Goal: Information Seeking & Learning: Learn about a topic

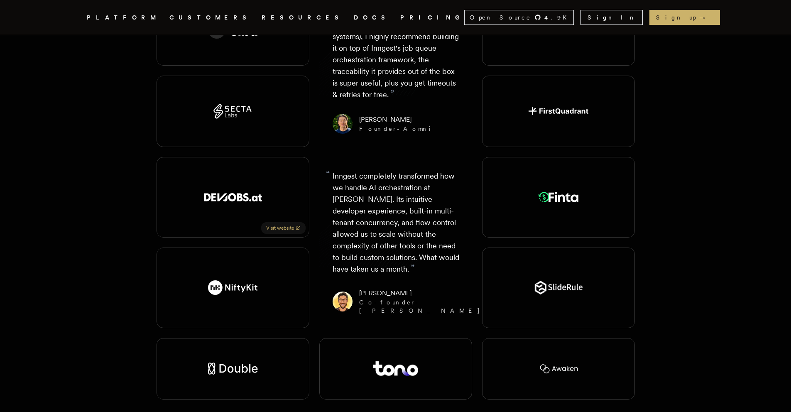
scroll to position [1516, 0]
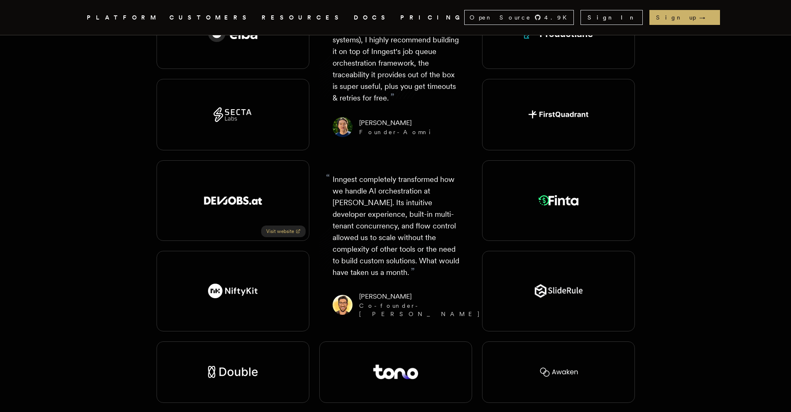
click at [291, 226] on link "Visit website" at bounding box center [283, 232] width 44 height 12
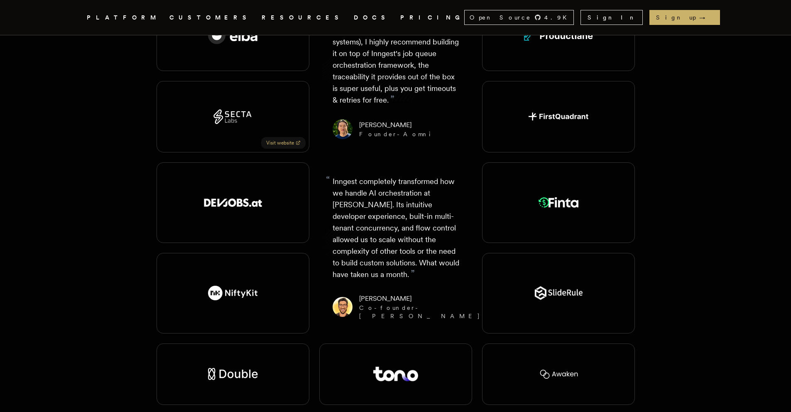
scroll to position [1415, 0]
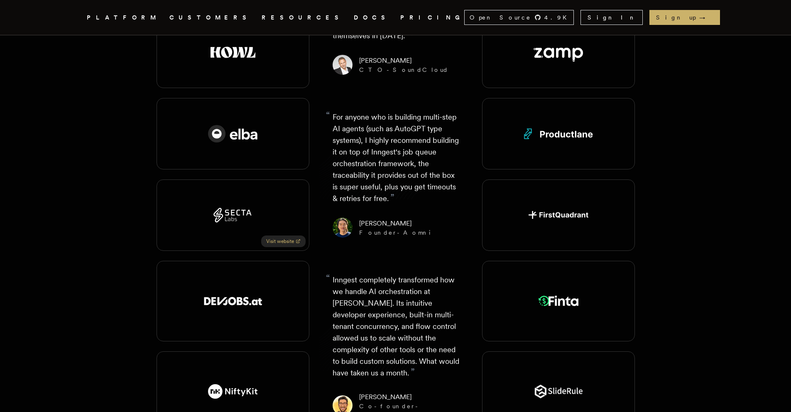
click at [283, 236] on link "Visit website" at bounding box center [283, 242] width 44 height 12
click at [295, 154] on link "Visit website" at bounding box center [283, 160] width 44 height 12
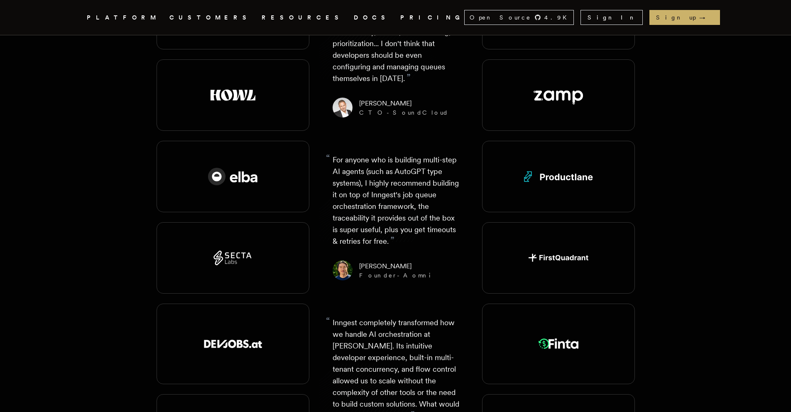
scroll to position [1300, 0]
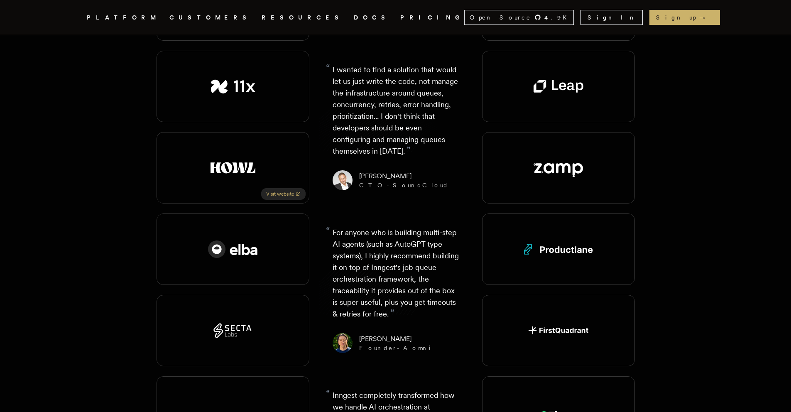
click at [273, 188] on link "Visit website" at bounding box center [283, 194] width 44 height 12
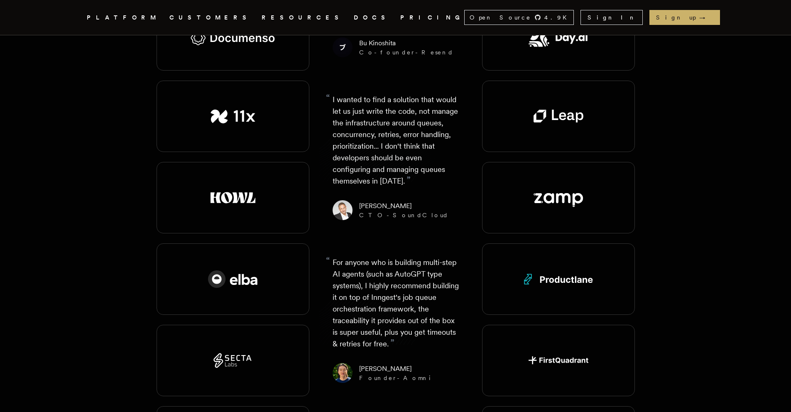
scroll to position [1097, 0]
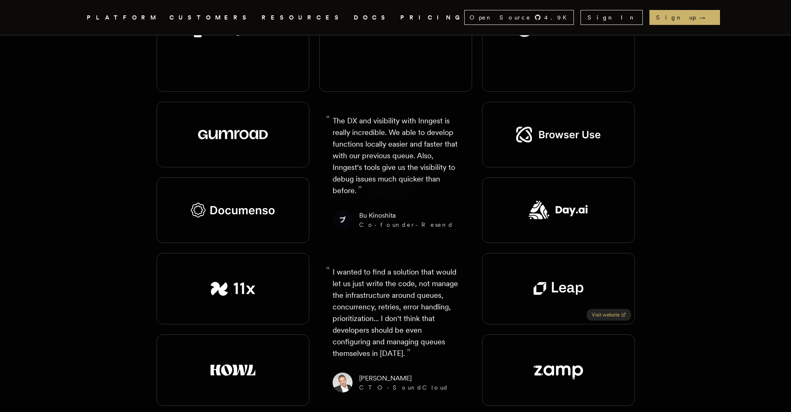
click at [613, 309] on link "Visit website" at bounding box center [609, 315] width 44 height 12
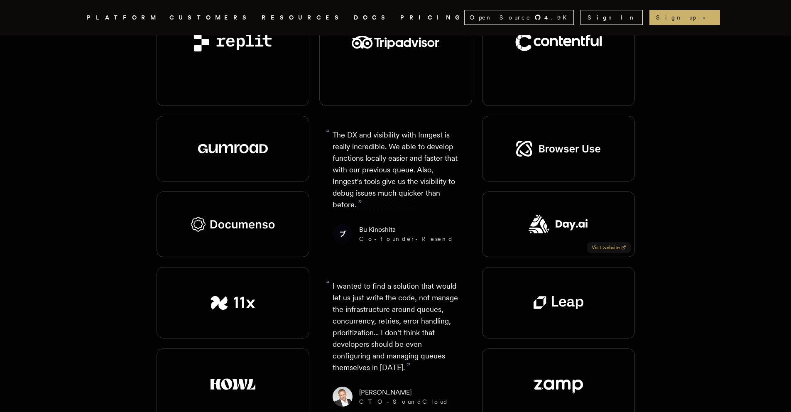
scroll to position [1082, 0]
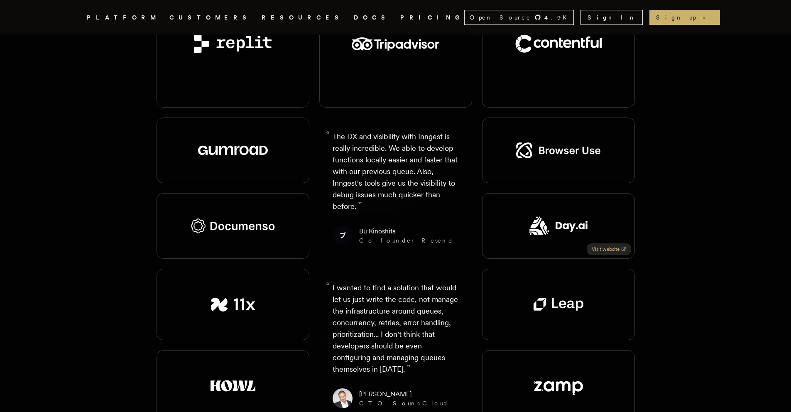
click at [613, 243] on link "Visit website" at bounding box center [609, 249] width 44 height 12
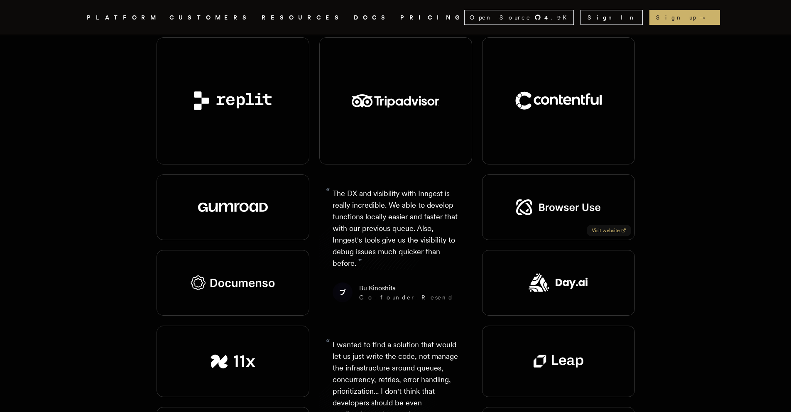
scroll to position [957, 0]
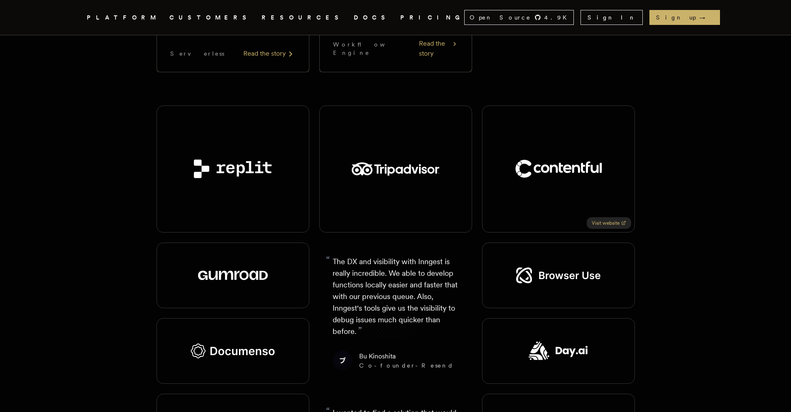
click at [602, 217] on link "Visit website" at bounding box center [609, 223] width 44 height 12
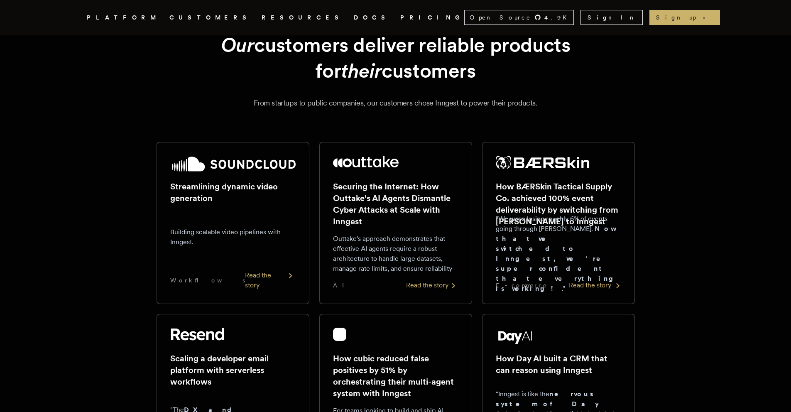
scroll to position [29, 0]
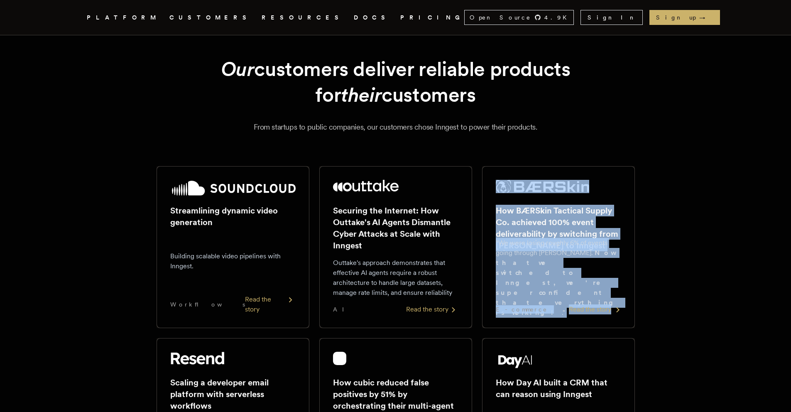
drag, startPoint x: 643, startPoint y: 294, endPoint x: 634, endPoint y: 168, distance: 126.6
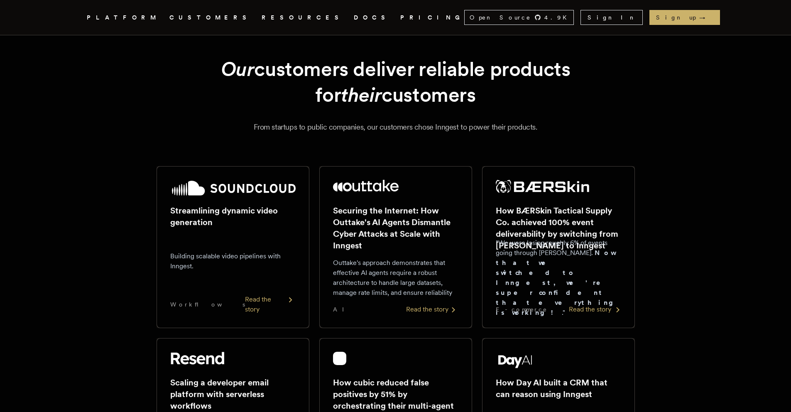
click at [554, 187] on img at bounding box center [543, 186] width 94 height 13
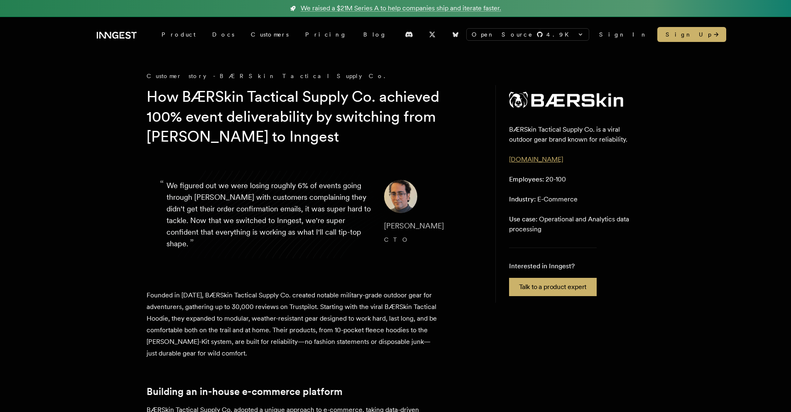
click at [531, 162] on link "[DOMAIN_NAME]" at bounding box center [536, 159] width 54 height 8
click at [398, 199] on img at bounding box center [400, 196] width 33 height 33
drag, startPoint x: 314, startPoint y: 180, endPoint x: 321, endPoint y: 231, distance: 51.9
click at [320, 231] on p "“ We figured out we were losing roughly 6% of events going through [PERSON_NAME…" at bounding box center [269, 215] width 204 height 70
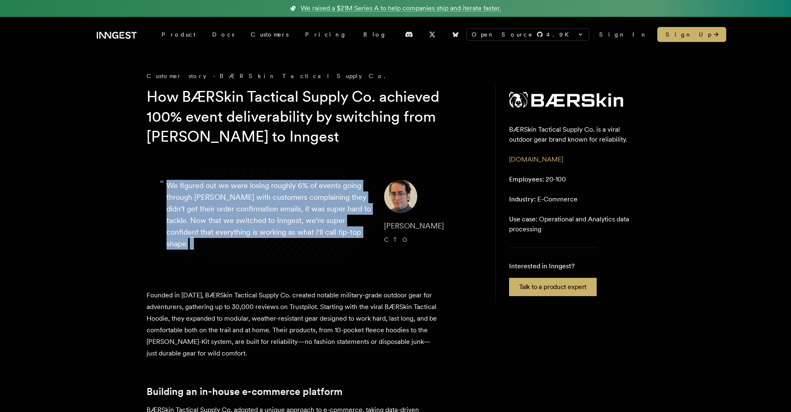
drag, startPoint x: 320, startPoint y: 231, endPoint x: 317, endPoint y: 169, distance: 61.1
click at [317, 169] on blockquote "“ We figured out we were losing roughly 6% of events going through [PERSON_NAME…" at bounding box center [313, 215] width 332 height 110
drag, startPoint x: 317, startPoint y: 169, endPoint x: 311, endPoint y: 250, distance: 81.2
click at [311, 250] on blockquote "“ We figured out we were losing roughly 6% of events going through [PERSON_NAME…" at bounding box center [313, 215] width 332 height 110
drag, startPoint x: 311, startPoint y: 243, endPoint x: 302, endPoint y: 179, distance: 65.4
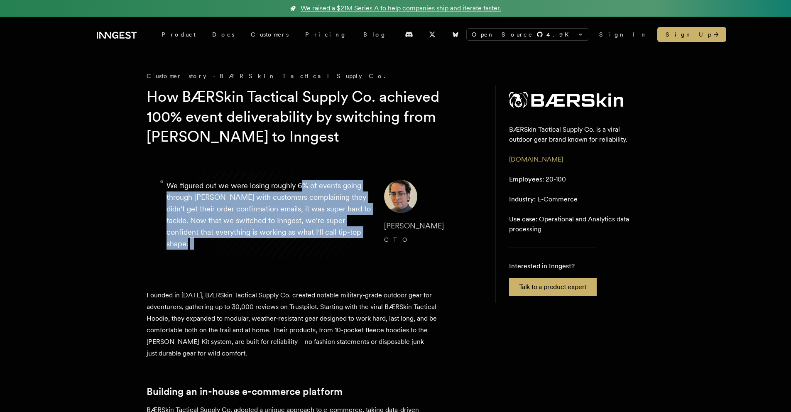
click at [302, 179] on blockquote "“ We figured out we were losing roughly 6% of events going through [PERSON_NAME…" at bounding box center [313, 215] width 332 height 110
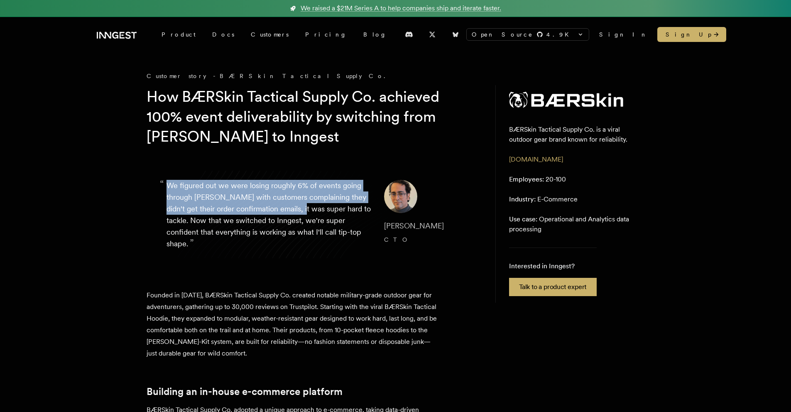
drag, startPoint x: 302, startPoint y: 179, endPoint x: 299, endPoint y: 248, distance: 69.8
click at [299, 248] on blockquote "“ We figured out we were losing roughly 6% of events going through [PERSON_NAME…" at bounding box center [313, 215] width 332 height 110
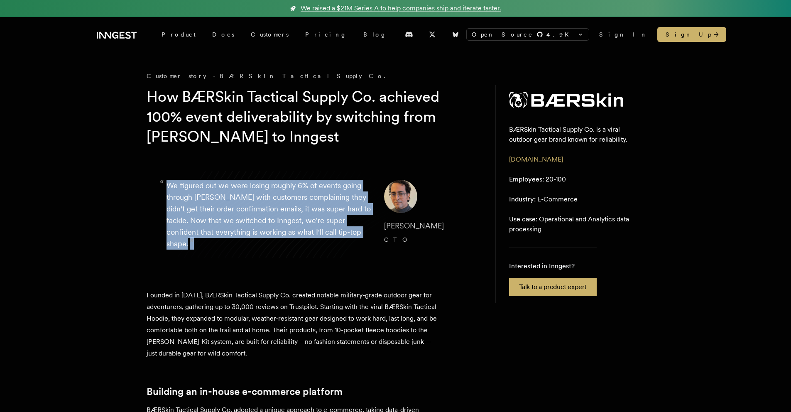
drag, startPoint x: 309, startPoint y: 185, endPoint x: 311, endPoint y: 172, distance: 13.4
click at [311, 172] on blockquote "“ We figured out we were losing roughly 6% of events going through [PERSON_NAME…" at bounding box center [313, 215] width 332 height 110
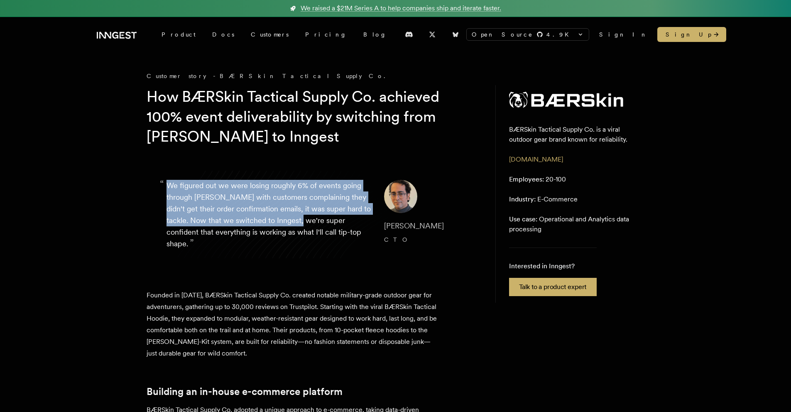
drag, startPoint x: 311, startPoint y: 172, endPoint x: 302, endPoint y: 253, distance: 81.5
click at [302, 253] on blockquote "“ We figured out we were losing roughly 6% of events going through [PERSON_NAME…" at bounding box center [313, 215] width 332 height 110
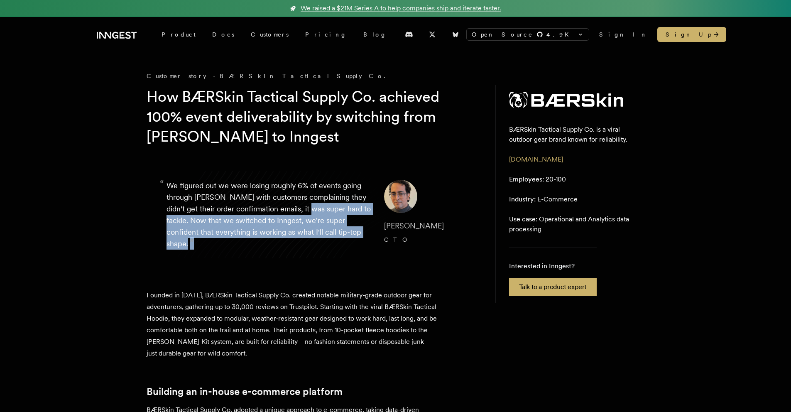
drag, startPoint x: 302, startPoint y: 253, endPoint x: 309, endPoint y: 182, distance: 71.8
click at [309, 184] on blockquote "“ We figured out we were losing roughly 6% of events going through [PERSON_NAME…" at bounding box center [313, 215] width 332 height 110
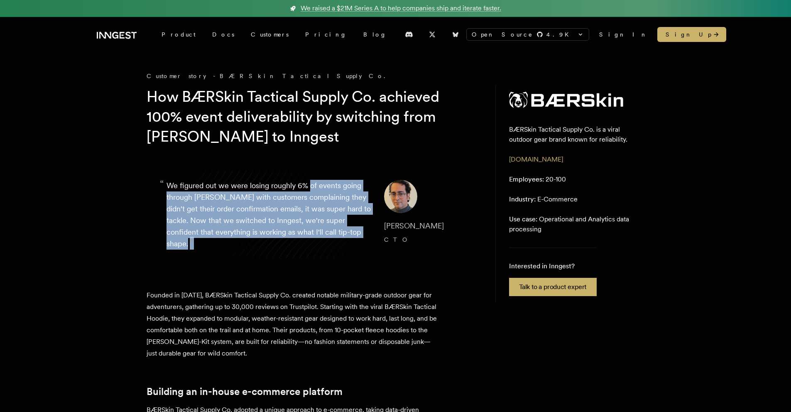
drag, startPoint x: 309, startPoint y: 182, endPoint x: 304, endPoint y: 253, distance: 71.2
click at [304, 253] on blockquote "“ We figured out we were losing roughly 6% of events going through [PERSON_NAME…" at bounding box center [313, 215] width 332 height 110
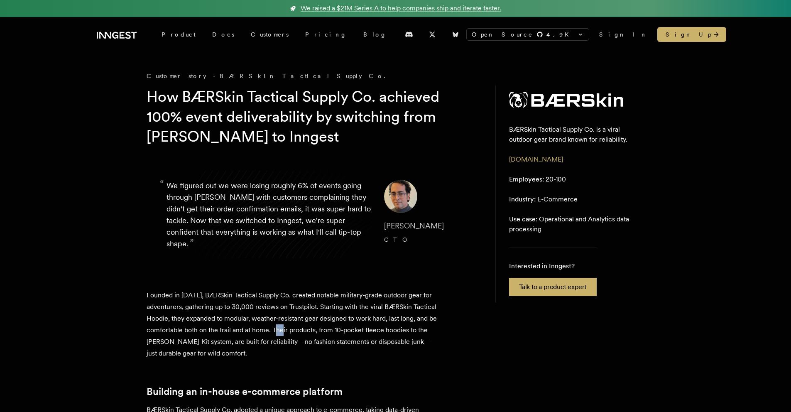
drag, startPoint x: 334, startPoint y: 348, endPoint x: 336, endPoint y: 354, distance: 6.7
click at [336, 353] on p "Founded in [DATE], BÆRSkin Tactical Supply Co. created notable military-grade o…" at bounding box center [292, 325] width 291 height 70
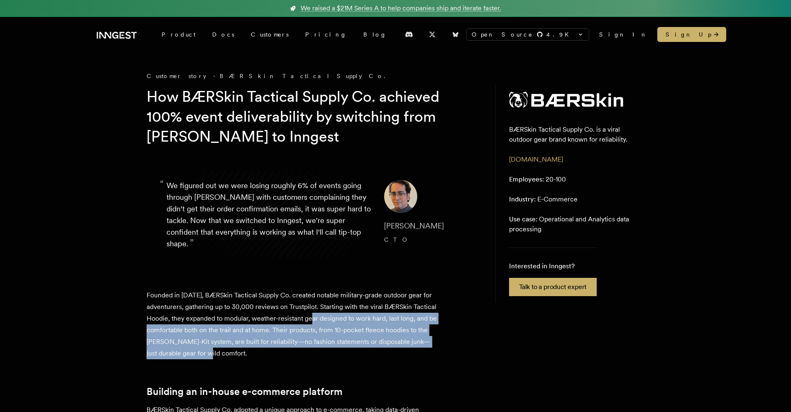
drag, startPoint x: 337, startPoint y: 350, endPoint x: 336, endPoint y: 288, distance: 61.9
click at [338, 293] on p "Founded in [DATE], BÆRSkin Tactical Supply Co. created notable military-grade o…" at bounding box center [292, 325] width 291 height 70
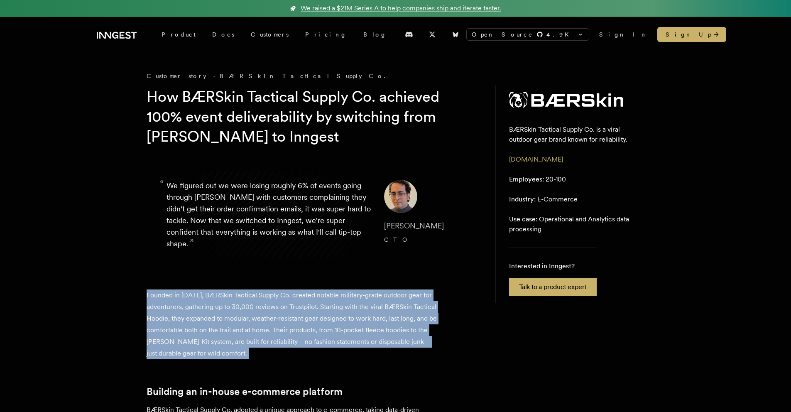
drag, startPoint x: 328, startPoint y: 294, endPoint x: 330, endPoint y: 362, distance: 67.3
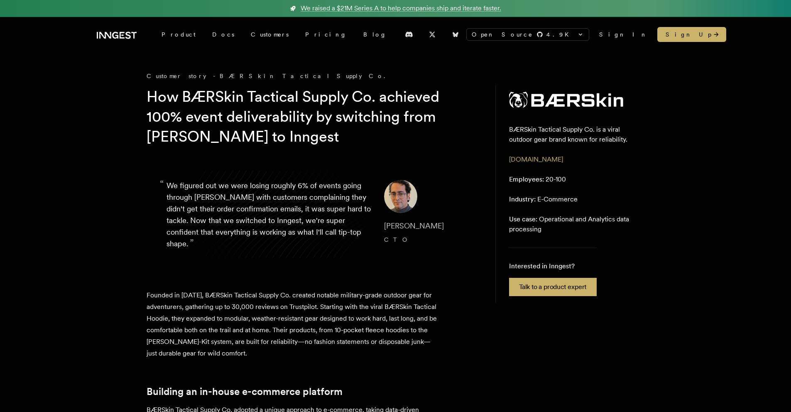
drag, startPoint x: 327, startPoint y: 355, endPoint x: 317, endPoint y: 297, distance: 59.1
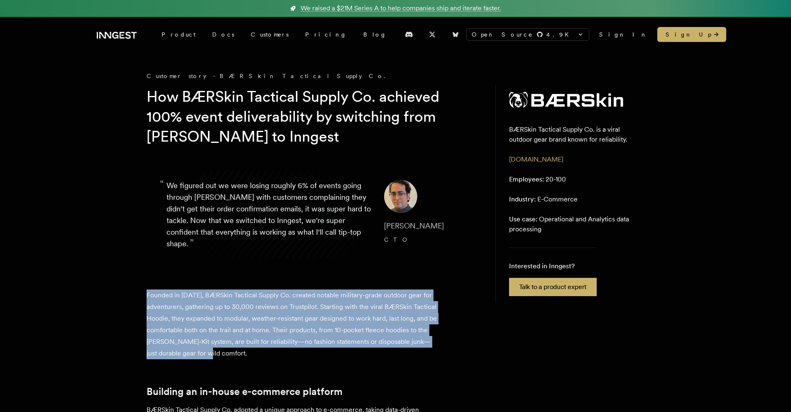
drag, startPoint x: 314, startPoint y: 284, endPoint x: 320, endPoint y: 356, distance: 72.1
click at [320, 356] on p "Founded in [DATE], BÆRSkin Tactical Supply Co. created notable military-grade o…" at bounding box center [292, 325] width 291 height 70
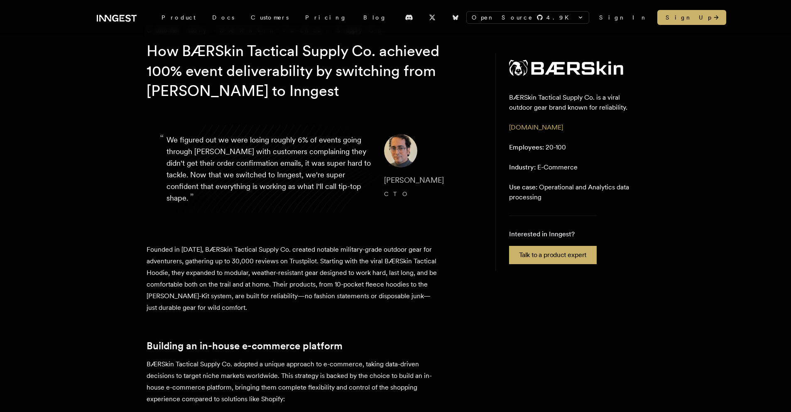
scroll to position [156, 0]
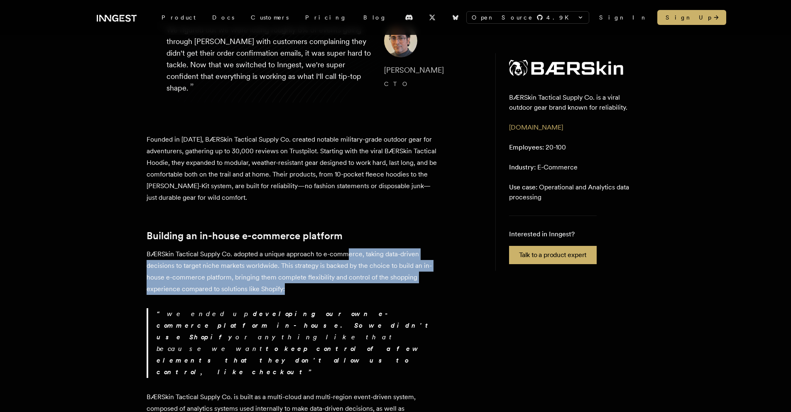
drag, startPoint x: 340, startPoint y: 282, endPoint x: 347, endPoint y: 250, distance: 32.3
click at [347, 250] on p "BÆRSkin Tactical Supply Co. adopted a unique approach to e-commerce, taking dat…" at bounding box center [292, 271] width 291 height 47
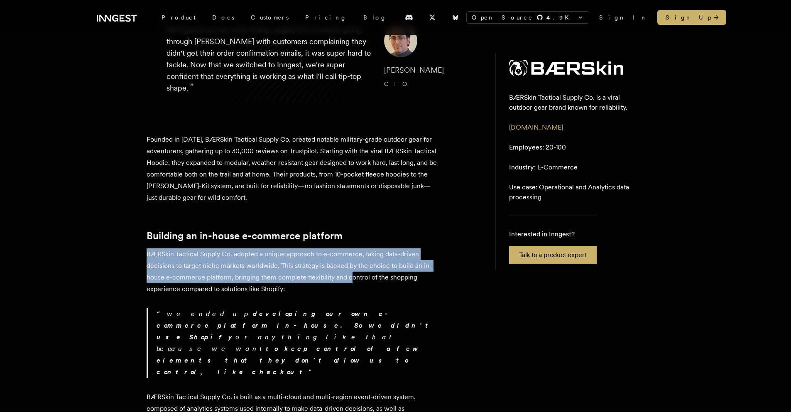
drag, startPoint x: 356, startPoint y: 260, endPoint x: 343, endPoint y: 295, distance: 37.6
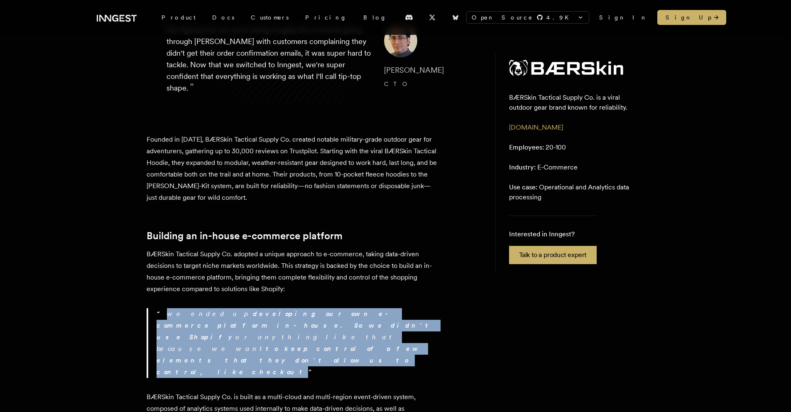
drag, startPoint x: 343, startPoint y: 295, endPoint x: 330, endPoint y: 334, distance: 40.3
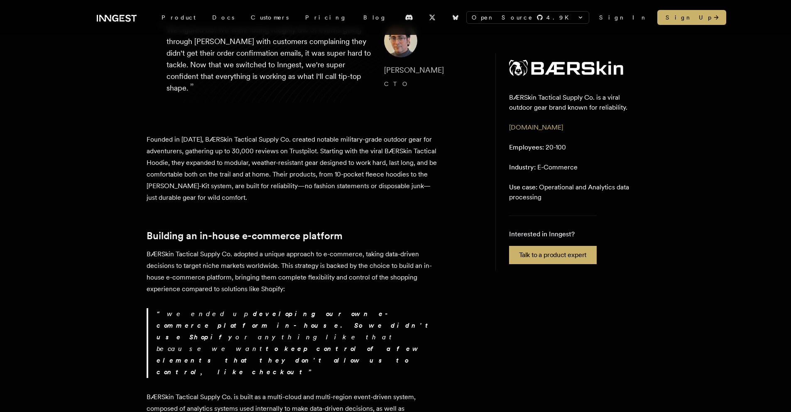
drag, startPoint x: 330, startPoint y: 334, endPoint x: 323, endPoint y: 300, distance: 34.5
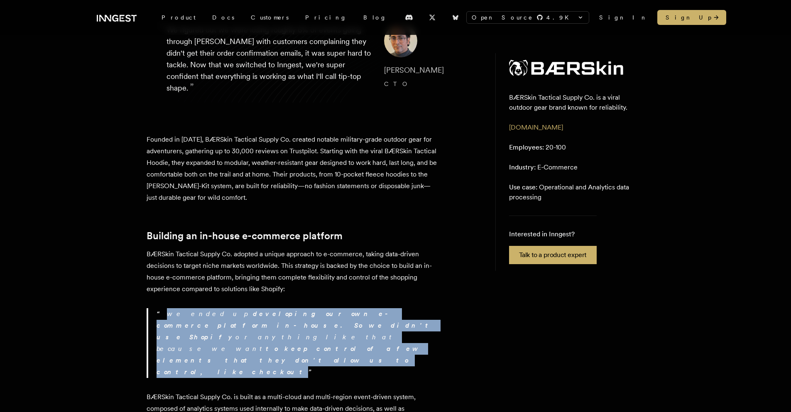
drag, startPoint x: 323, startPoint y: 300, endPoint x: 310, endPoint y: 343, distance: 44.7
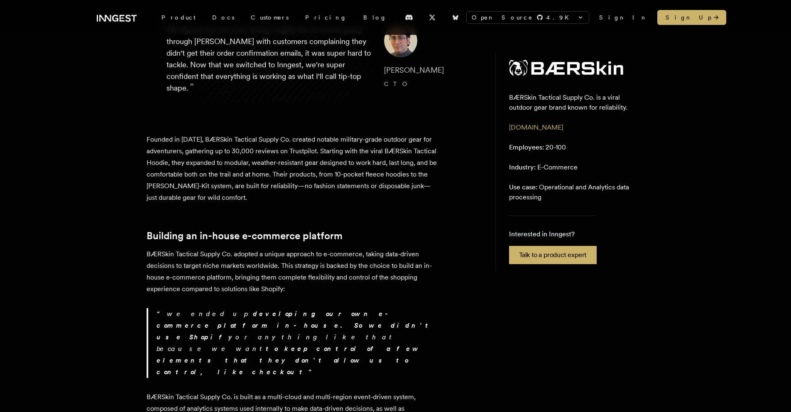
drag, startPoint x: 310, startPoint y: 343, endPoint x: 307, endPoint y: 298, distance: 44.9
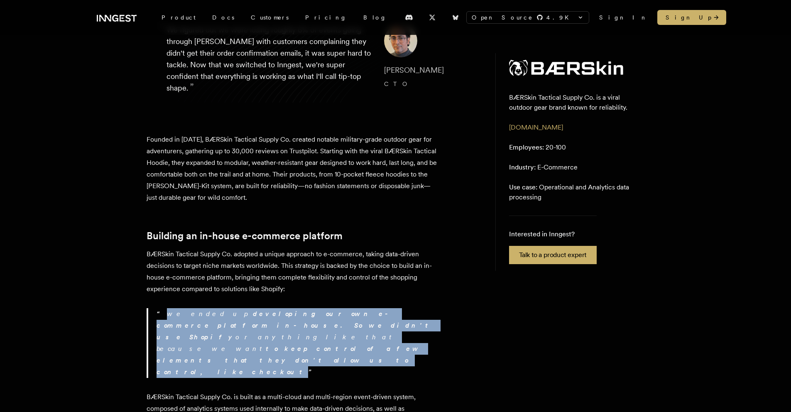
drag, startPoint x: 307, startPoint y: 296, endPoint x: 297, endPoint y: 343, distance: 47.6
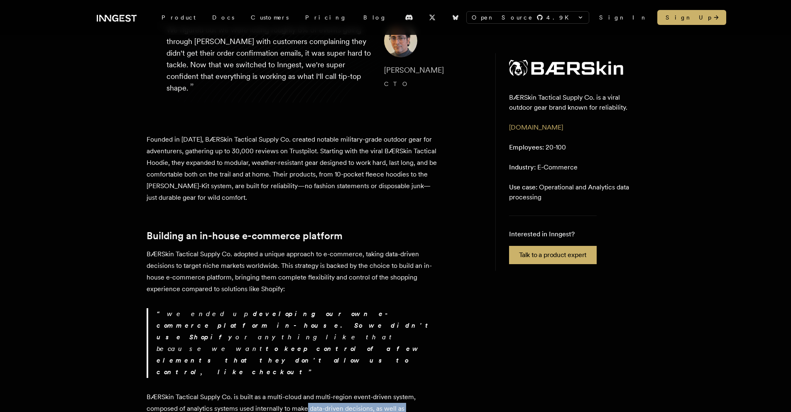
click at [318, 398] on p "BÆRSkin Tactical Supply Co. is built as a multi-cloud and multi-region event-dr…" at bounding box center [292, 414] width 291 height 47
drag, startPoint x: 318, startPoint y: 395, endPoint x: 317, endPoint y: 357, distance: 38.2
click at [317, 391] on p "BÆRSkin Tactical Supply Co. is built as a multi-cloud and multi-region event-dr…" at bounding box center [292, 414] width 291 height 47
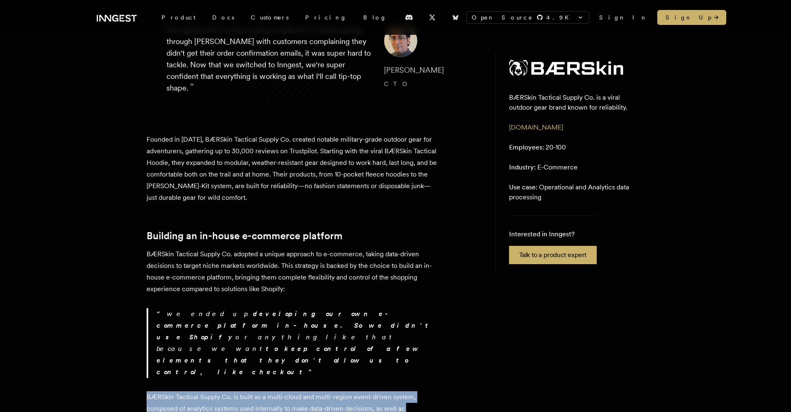
drag, startPoint x: 315, startPoint y: 356, endPoint x: 296, endPoint y: 397, distance: 45.9
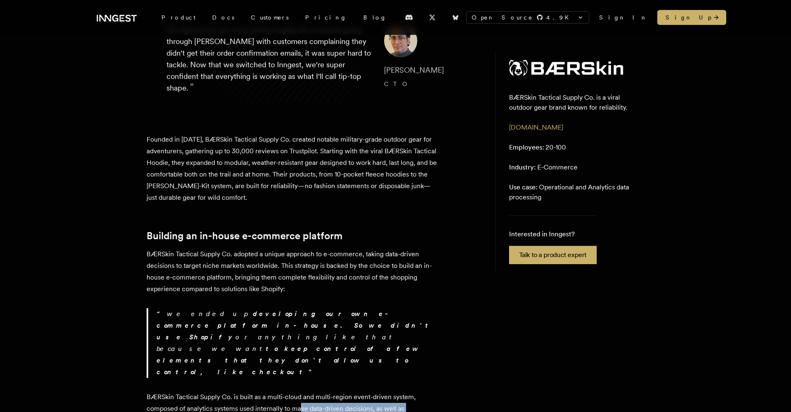
drag, startPoint x: 296, startPoint y: 397, endPoint x: 302, endPoint y: 365, distance: 32.6
click at [302, 391] on p "BÆRSkin Tactical Supply Co. is built as a multi-cloud and multi-region event-dr…" at bounding box center [292, 414] width 291 height 47
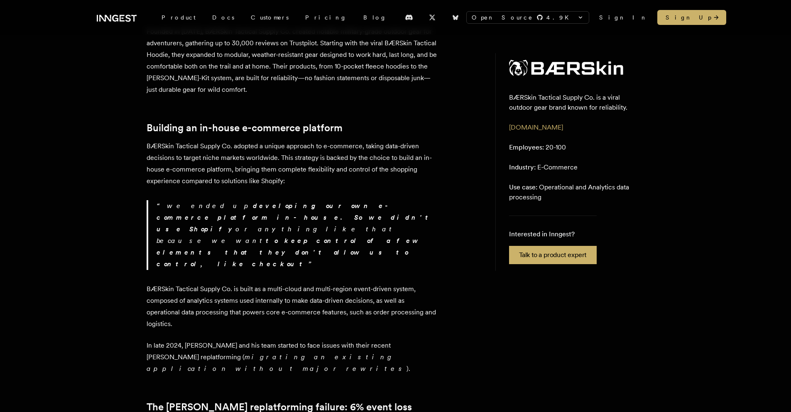
scroll to position [304, 0]
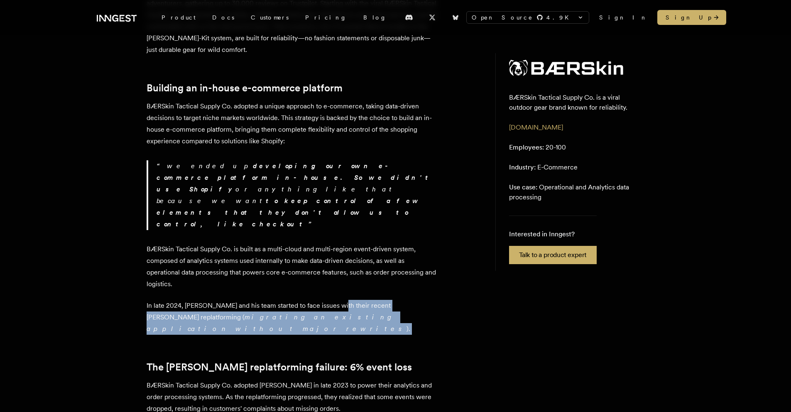
drag, startPoint x: 331, startPoint y: 265, endPoint x: 334, endPoint y: 238, distance: 27.2
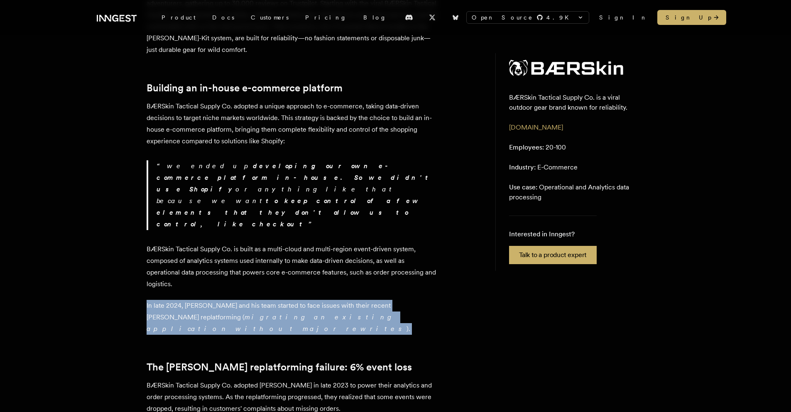
drag, startPoint x: 334, startPoint y: 244, endPoint x: 336, endPoint y: 292, distance: 48.2
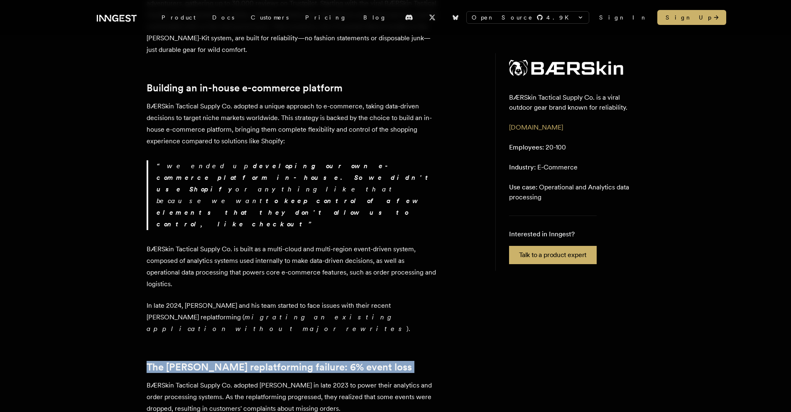
drag, startPoint x: 336, startPoint y: 292, endPoint x: 364, endPoint y: 341, distance: 56.4
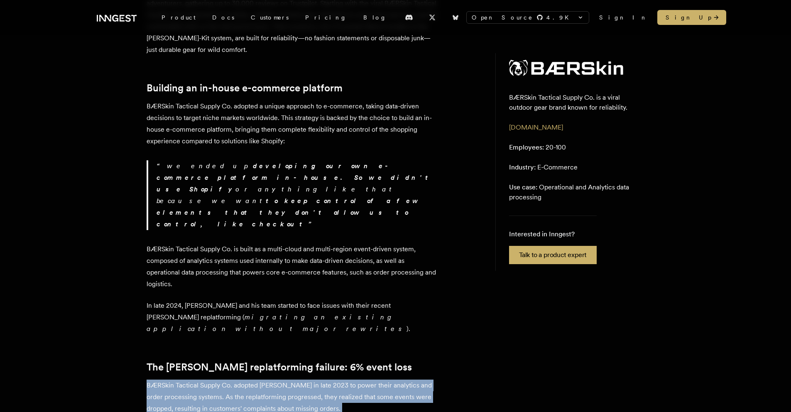
drag, startPoint x: 394, startPoint y: 386, endPoint x: 398, endPoint y: 314, distance: 72.4
drag, startPoint x: 398, startPoint y: 313, endPoint x: 383, endPoint y: 365, distance: 53.9
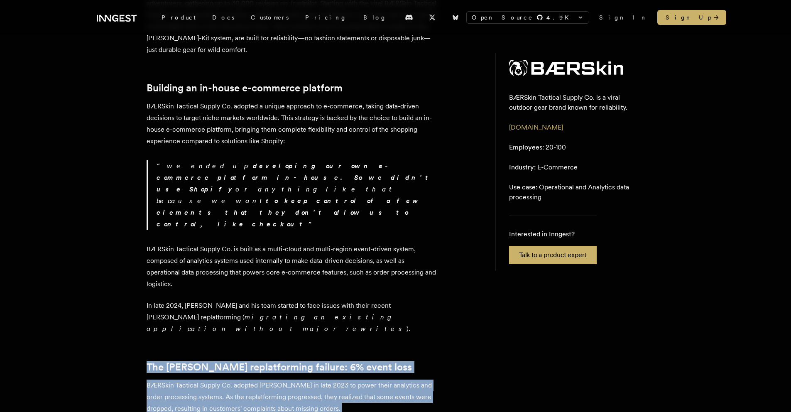
drag
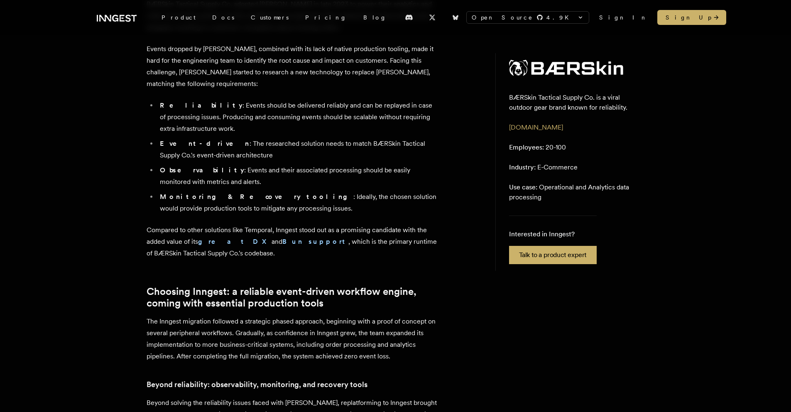
scroll to position [686, 0]
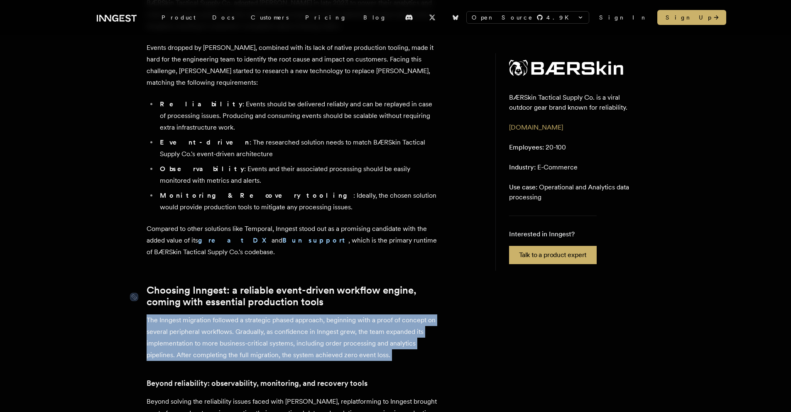
click at [414, 314] on p "The Inngest migration followed a strategic phased approach, beginning with a pr…" at bounding box center [292, 337] width 291 height 47
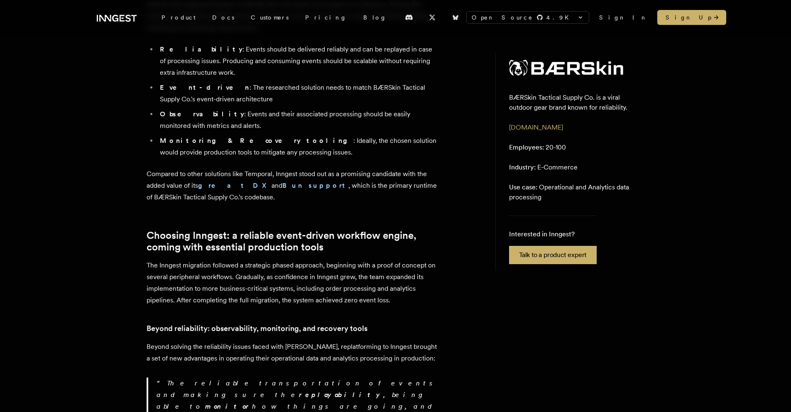
scroll to position [745, 0]
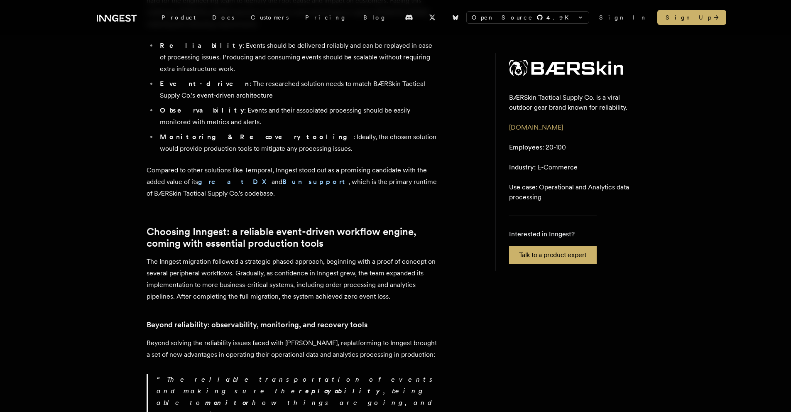
click at [362, 374] on p "The reliable transportation of events and making sure the replayability , being…" at bounding box center [297, 409] width 281 height 70
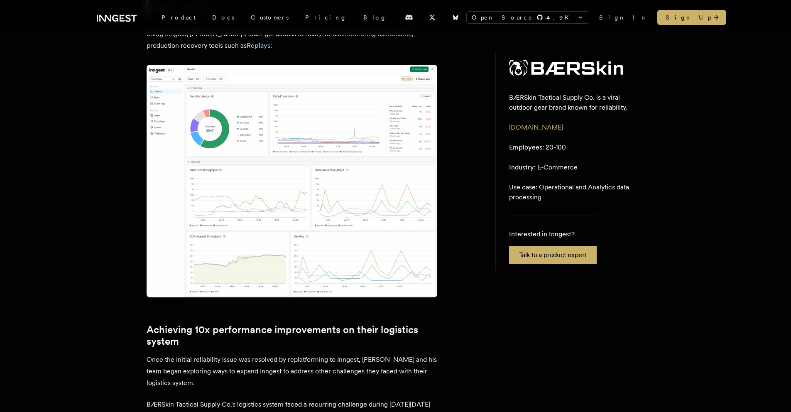
scroll to position [1201, 0]
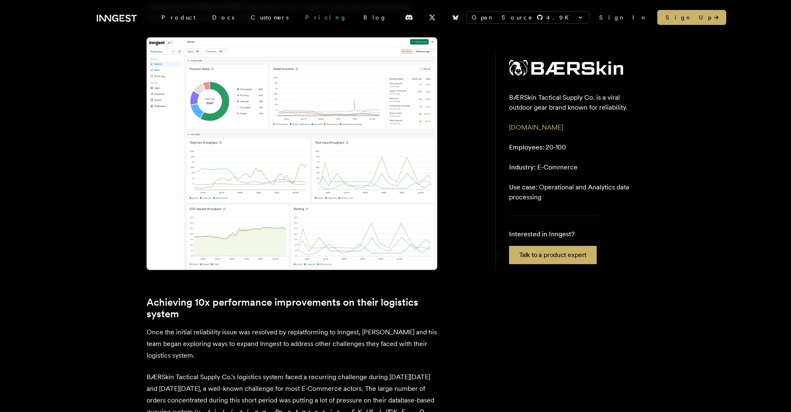
click at [297, 22] on link "Pricing" at bounding box center [326, 17] width 58 height 15
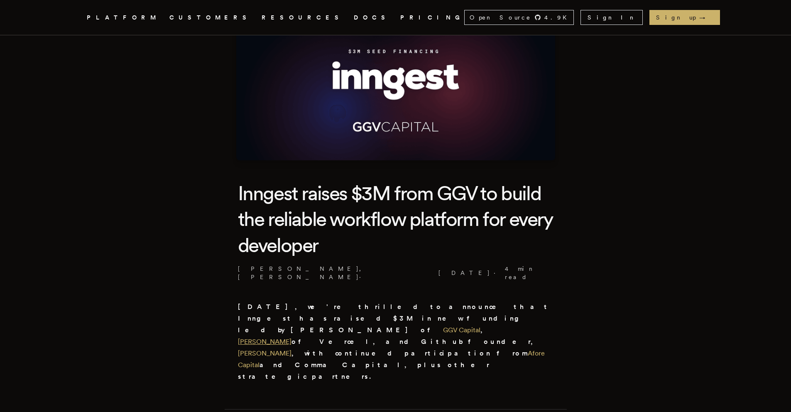
scroll to position [84, 0]
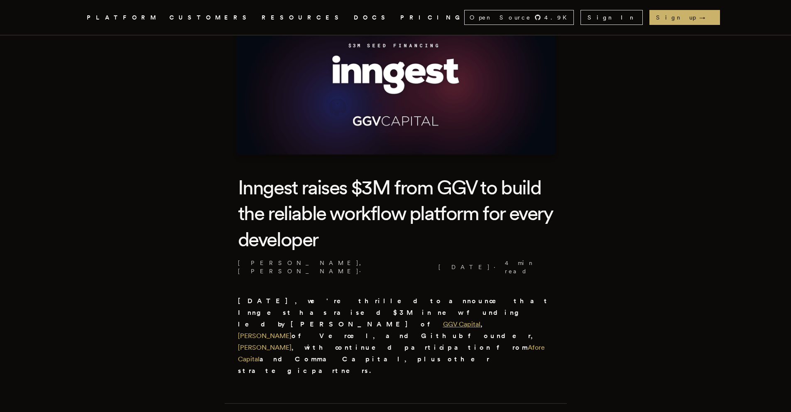
click at [443, 320] on link "GGV Capital" at bounding box center [461, 324] width 37 height 8
